Goal: Answer question/provide support

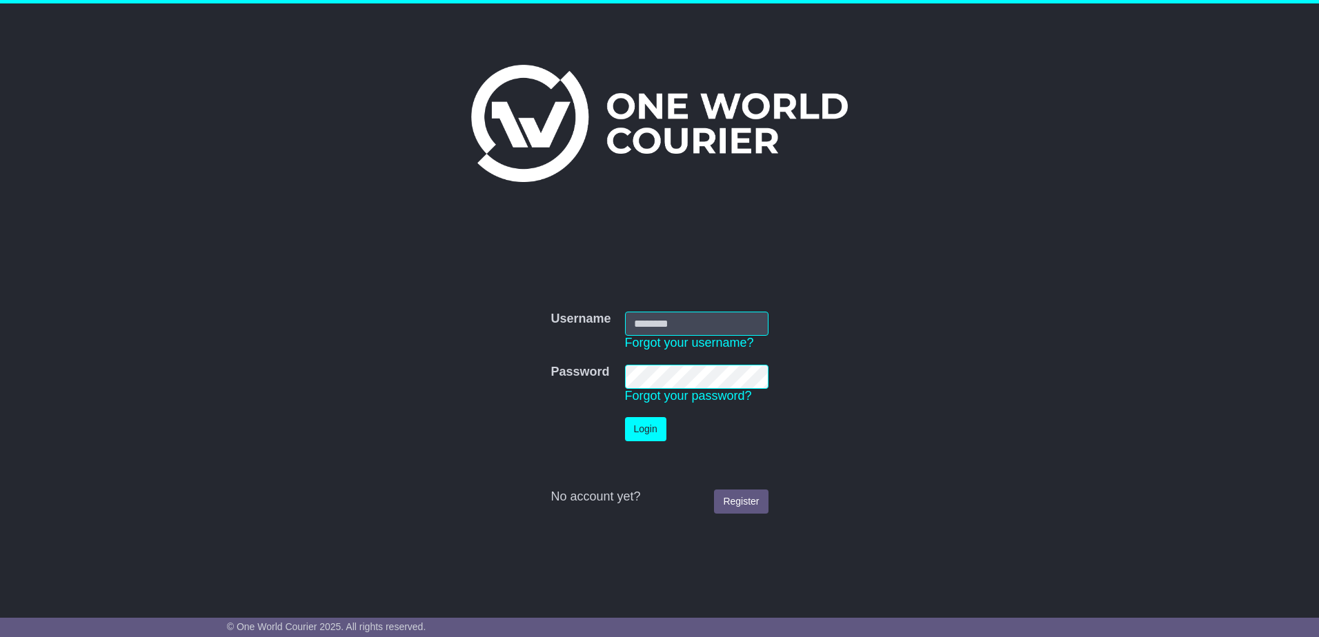
type input "**********"
click at [648, 435] on button "Login" at bounding box center [645, 429] width 41 height 24
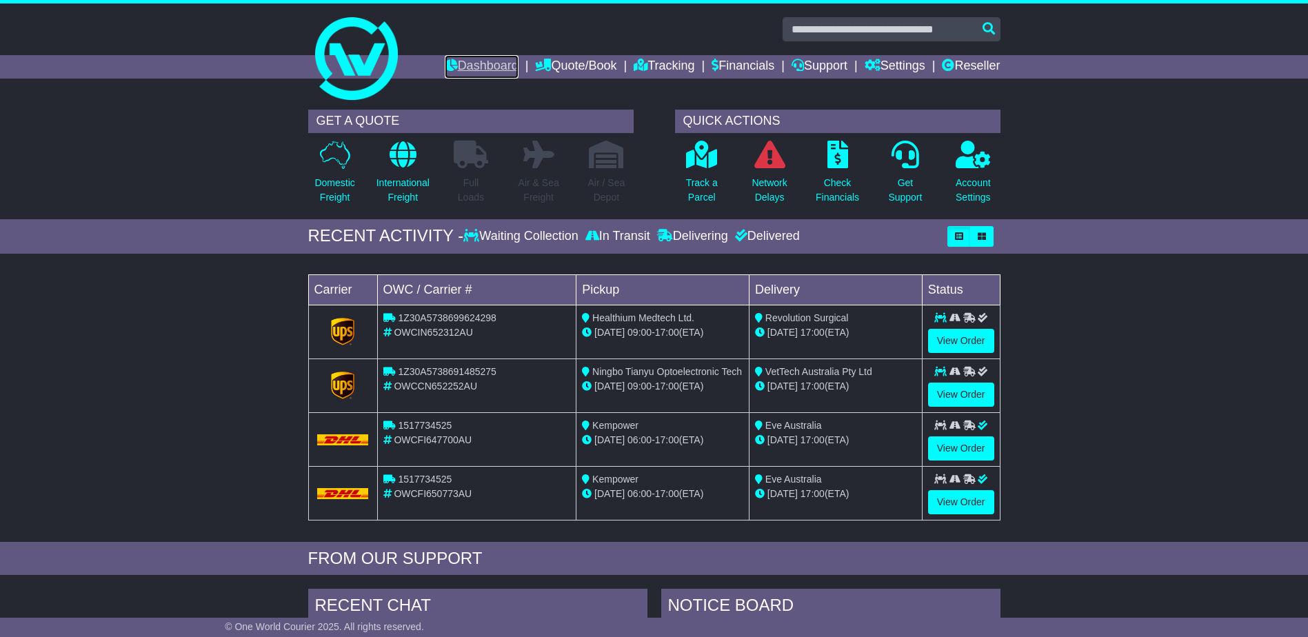
click at [470, 61] on link "Dashboard" at bounding box center [482, 66] width 74 height 23
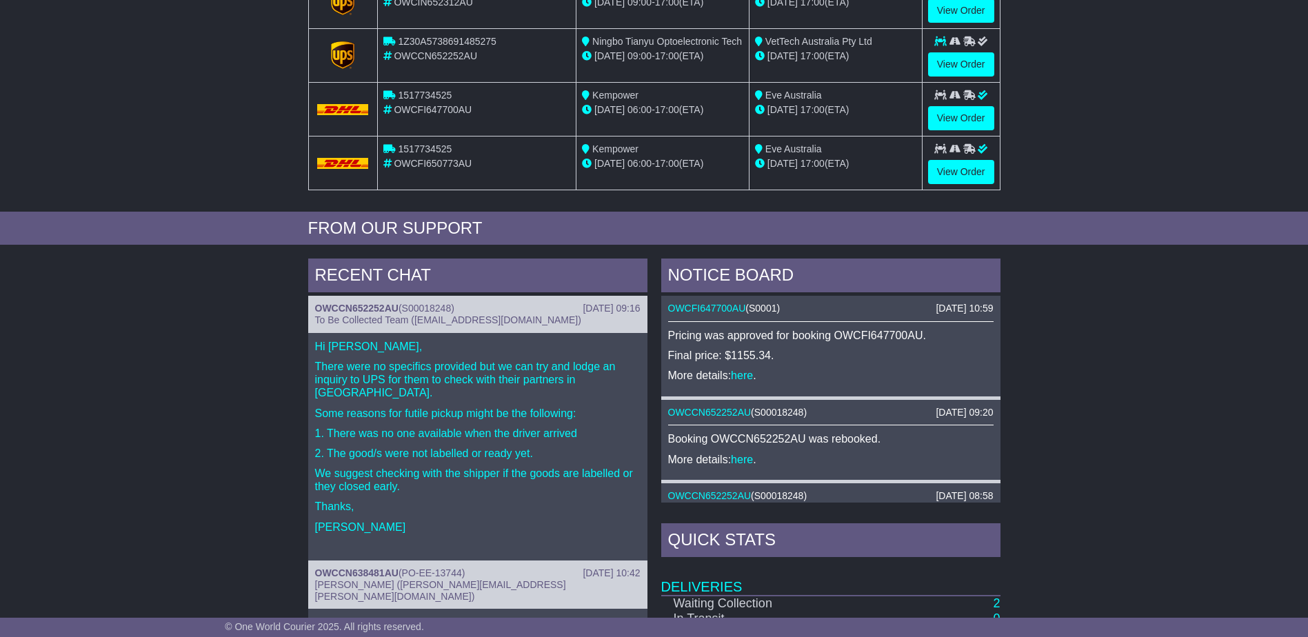
scroll to position [345, 0]
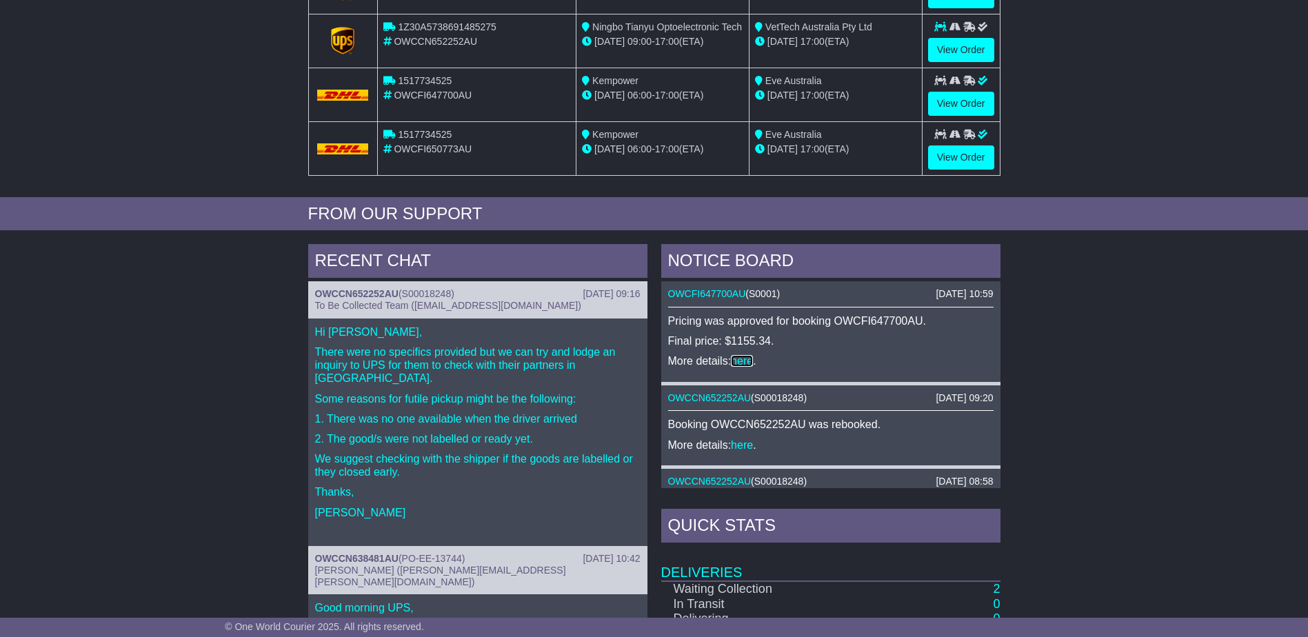
click at [745, 359] on link "here" at bounding box center [742, 361] width 22 height 12
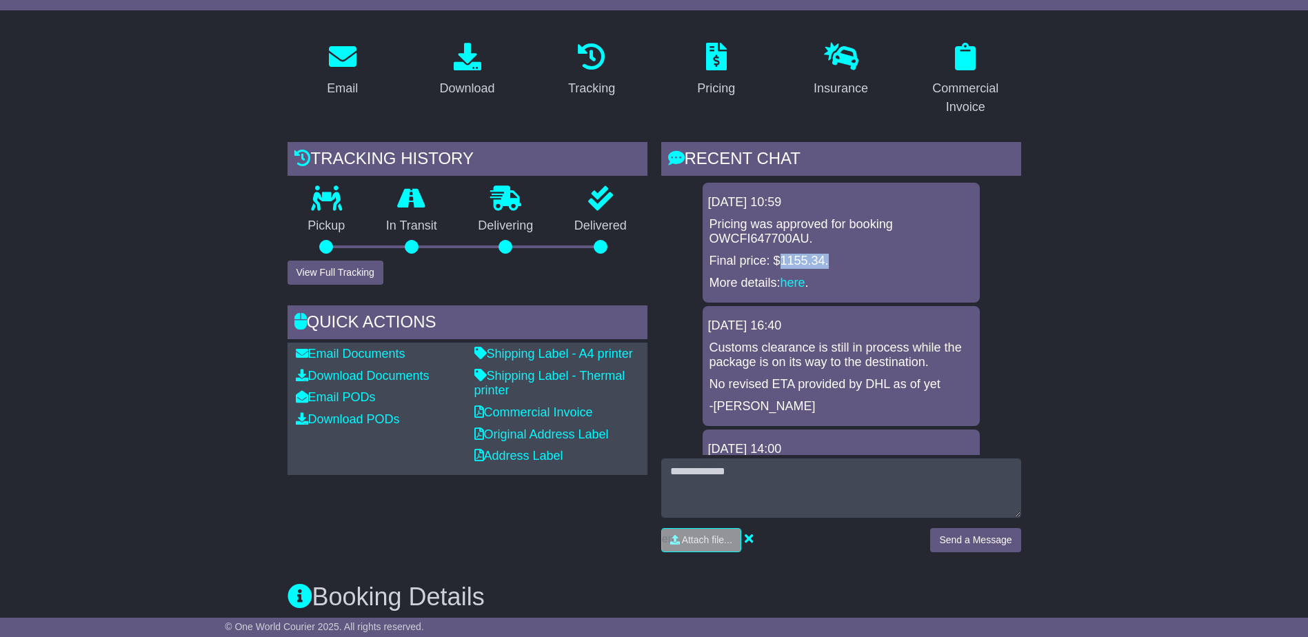
drag, startPoint x: 816, startPoint y: 261, endPoint x: 846, endPoint y: 263, distance: 29.7
click at [846, 263] on p "Final price: $1155.34." at bounding box center [841, 261] width 263 height 15
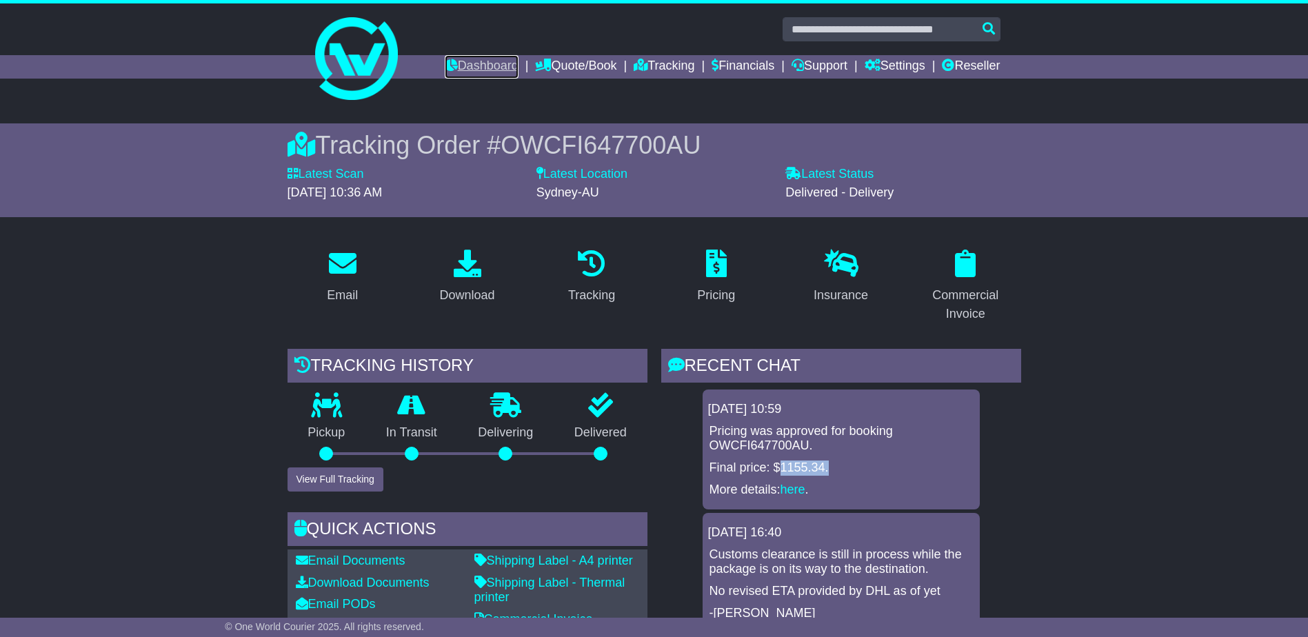
click at [471, 61] on link "Dashboard" at bounding box center [482, 66] width 74 height 23
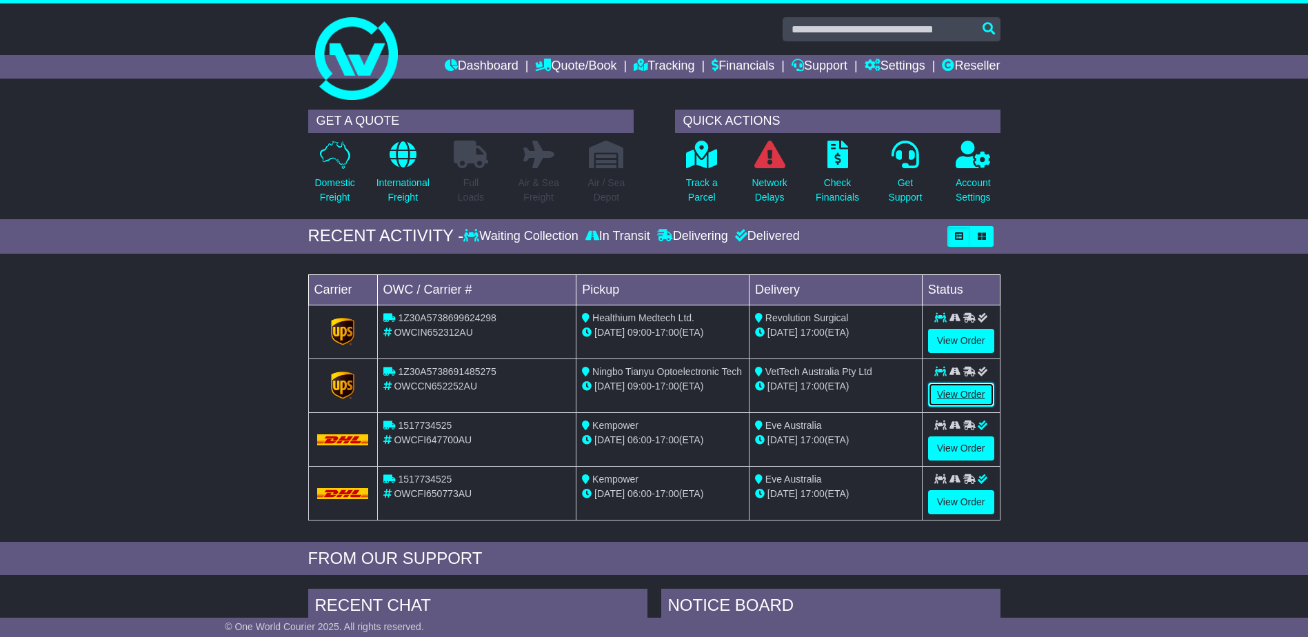
click at [965, 388] on link "View Order" at bounding box center [961, 395] width 66 height 24
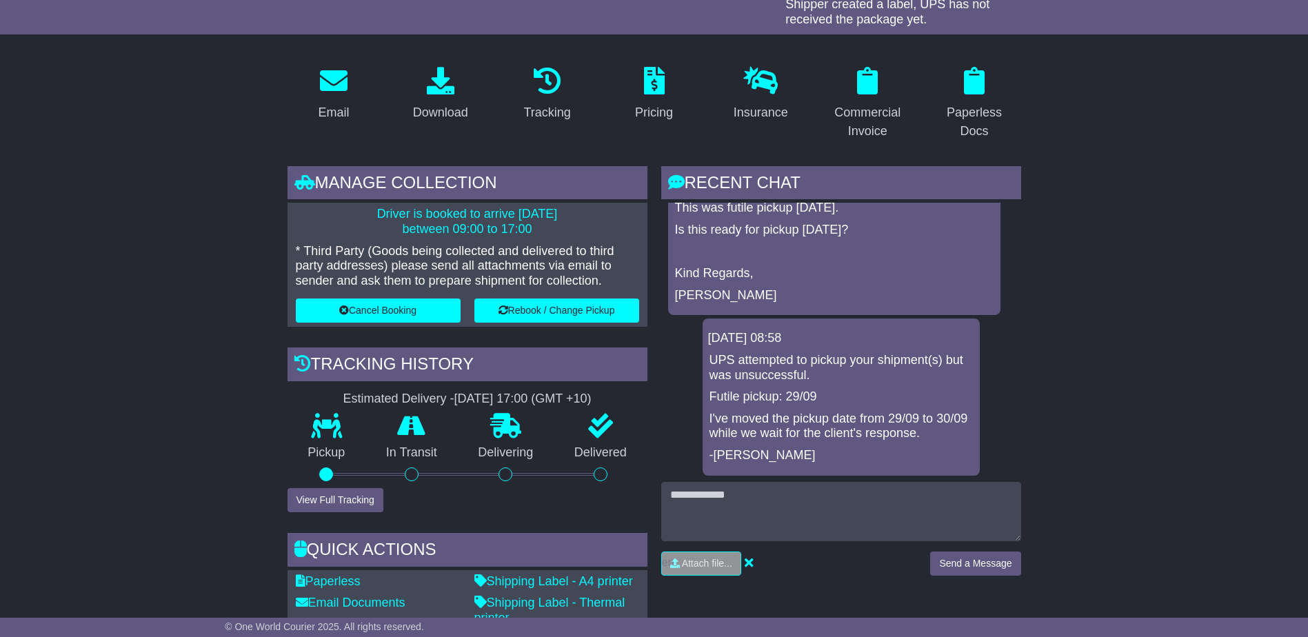
scroll to position [207, 0]
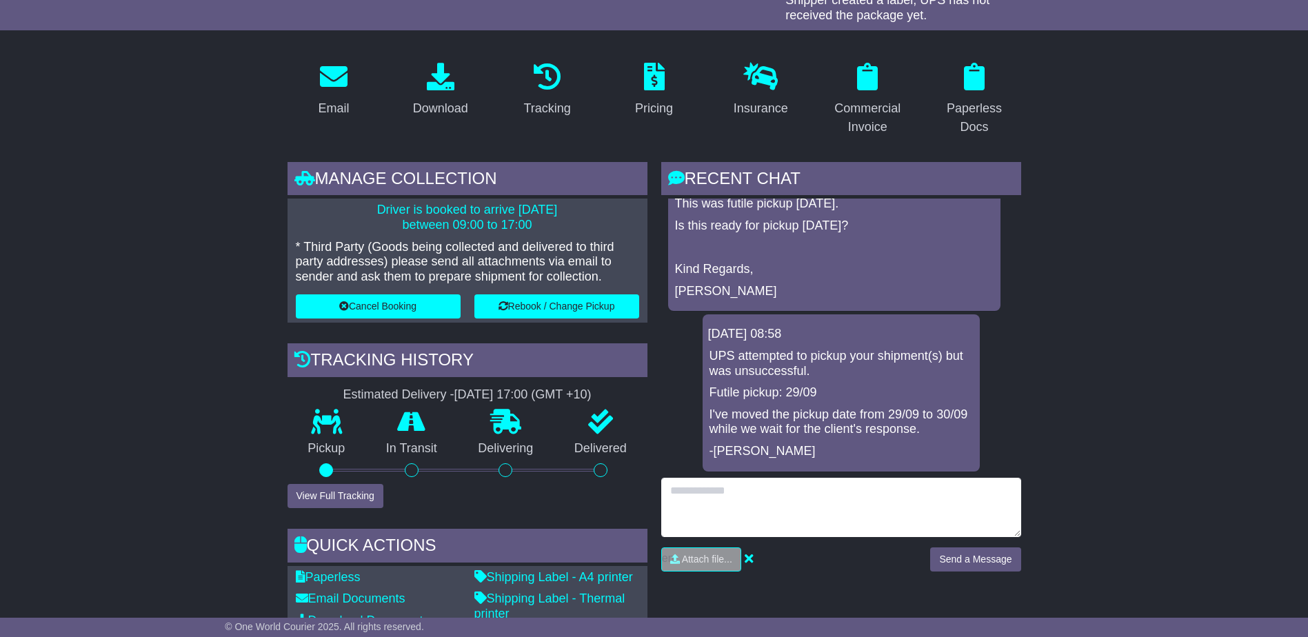
click at [796, 499] on textarea at bounding box center [841, 507] width 360 height 59
type textarea "**********"
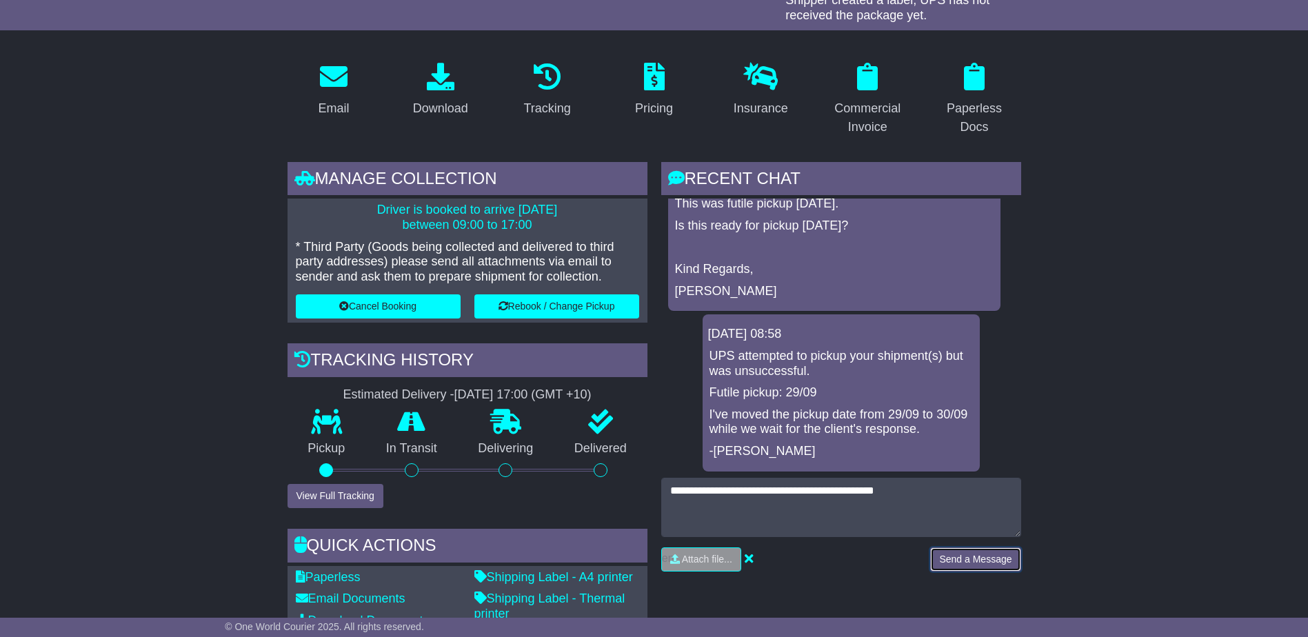
click at [976, 563] on button "Send a Message" at bounding box center [975, 560] width 90 height 24
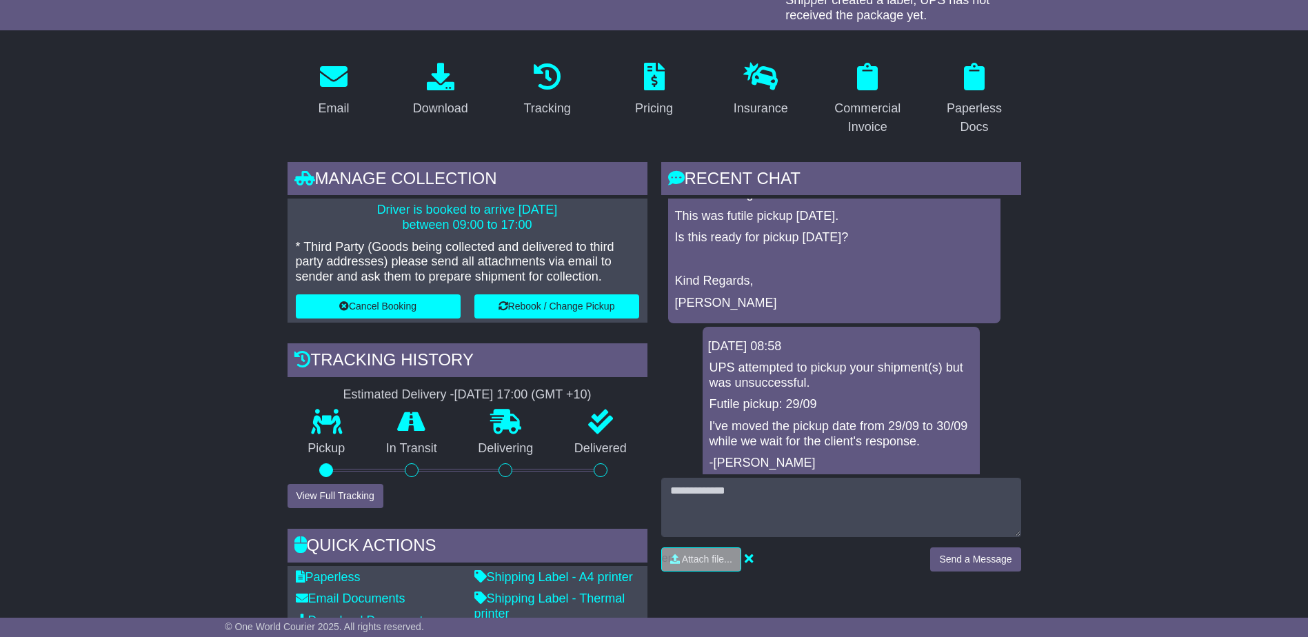
scroll to position [525, 0]
